Goal: Task Accomplishment & Management: Use online tool/utility

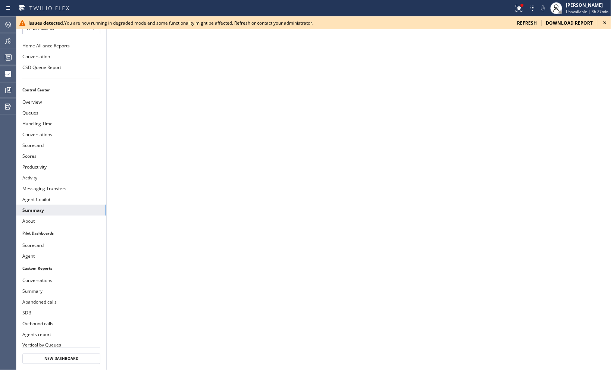
click at [607, 23] on icon at bounding box center [604, 22] width 9 height 9
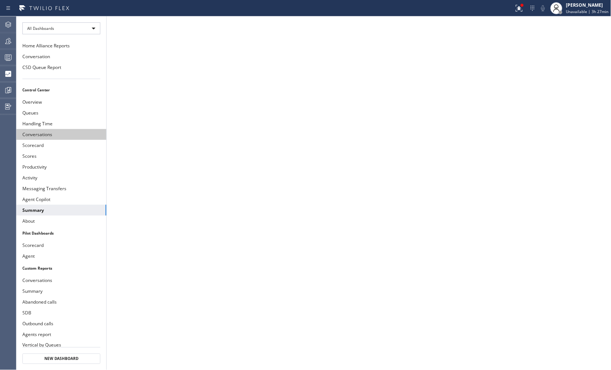
click at [38, 135] on button "Conversations" at bounding box center [61, 134] width 90 height 11
click at [36, 211] on button "Summary" at bounding box center [61, 210] width 90 height 11
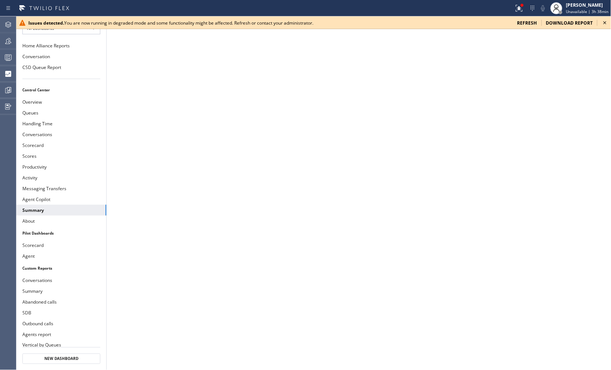
click at [605, 23] on icon at bounding box center [604, 22] width 9 height 9
click at [605, 22] on icon at bounding box center [604, 22] width 9 height 9
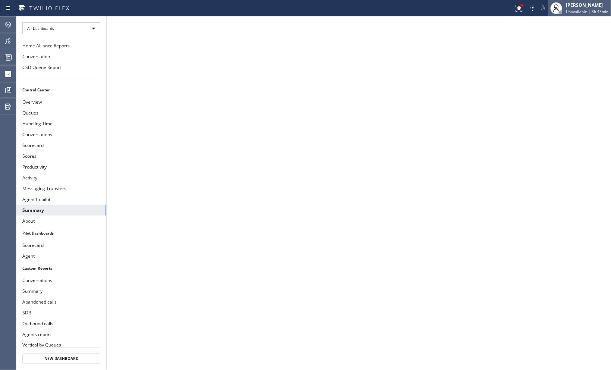
click at [566, 2] on div "[PERSON_NAME] Unavailable | 3h 43min" at bounding box center [587, 7] width 46 height 13
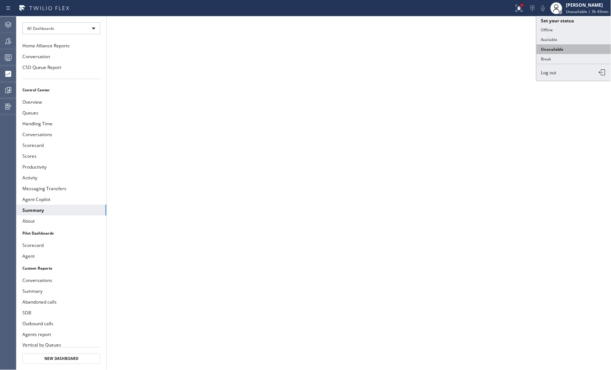
click at [555, 48] on button "Unavailable" at bounding box center [573, 49] width 75 height 10
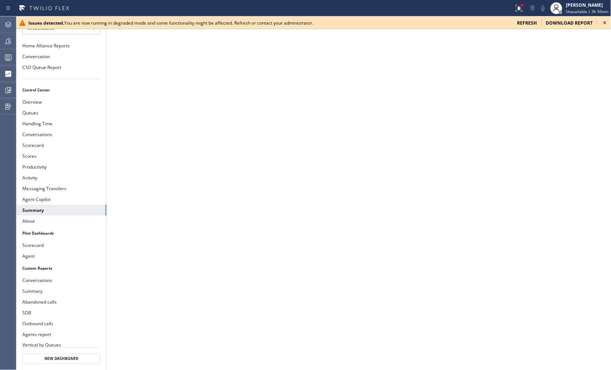
click at [602, 23] on icon at bounding box center [604, 22] width 9 height 9
click at [606, 24] on icon at bounding box center [604, 22] width 3 height 3
click at [605, 21] on icon at bounding box center [604, 22] width 9 height 9
